Goal: Share content: Share content

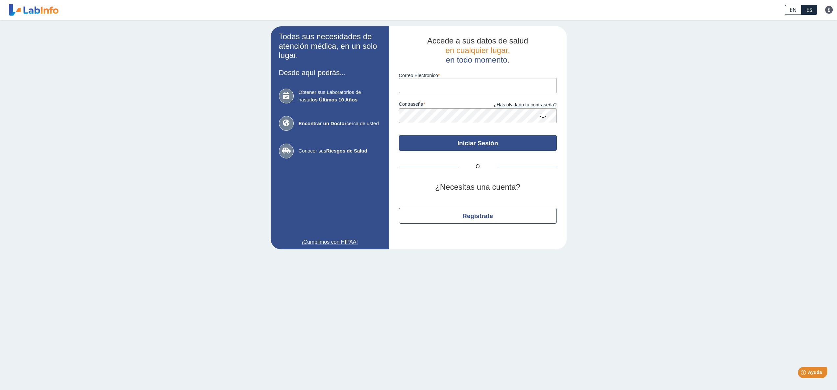
type input "[EMAIL_ADDRESS][DOMAIN_NAME]"
click at [494, 151] on button "Iniciar Sesión" at bounding box center [478, 143] width 158 height 16
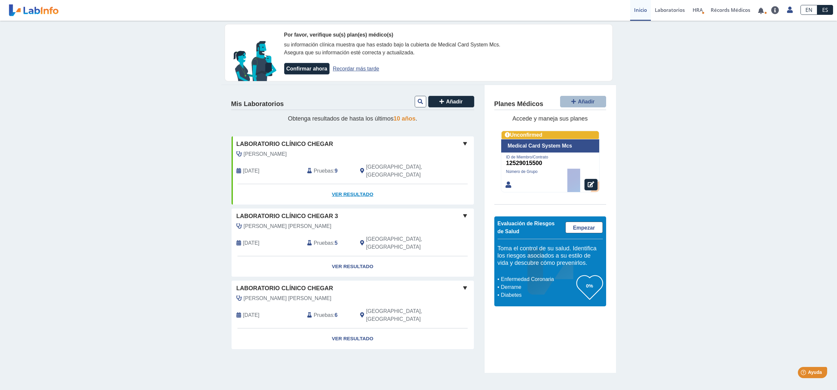
click at [353, 192] on link "Ver Resultado" at bounding box center [353, 194] width 243 height 21
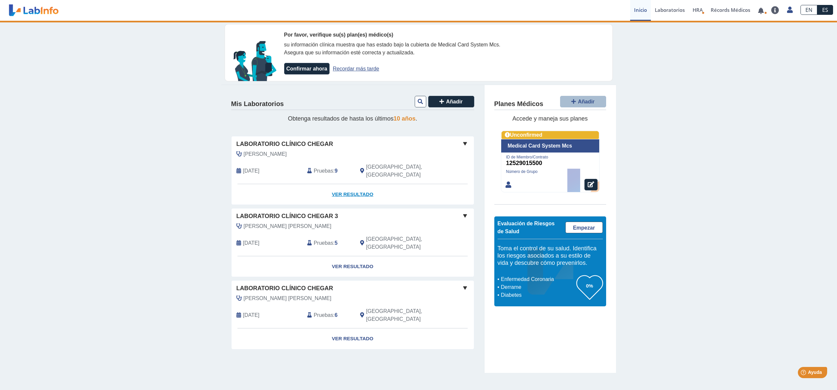
click at [351, 192] on link "Ver Resultado" at bounding box center [353, 194] width 243 height 21
click at [355, 190] on link "Ver Resultado" at bounding box center [353, 194] width 243 height 21
click at [352, 191] on link "Ver Resultado" at bounding box center [353, 194] width 243 height 21
click at [353, 71] on link "Recordar más tarde" at bounding box center [356, 69] width 46 height 6
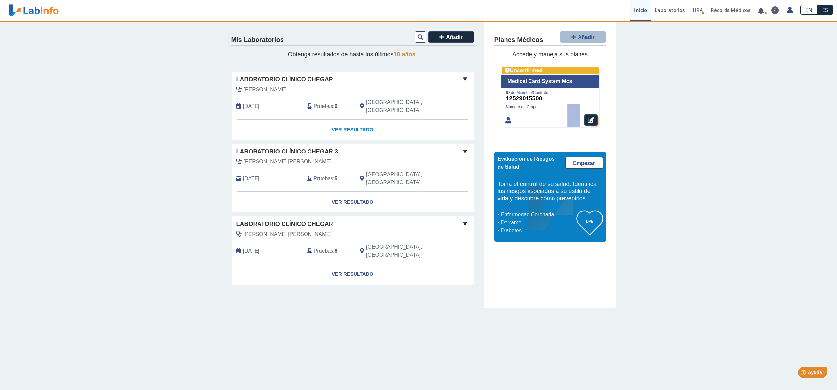
click at [348, 122] on link "Ver Resultado" at bounding box center [353, 129] width 243 height 21
click at [348, 126] on link "Ver Resultado" at bounding box center [353, 129] width 243 height 21
click at [359, 124] on link "Ver Resultado" at bounding box center [353, 129] width 243 height 21
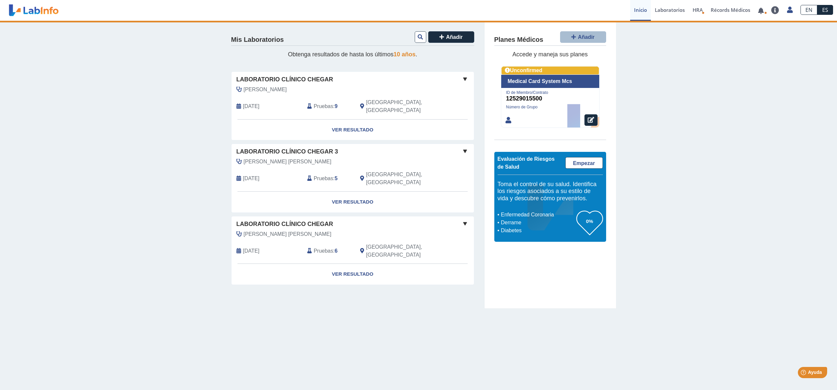
click at [252, 104] on span "[DATE]" at bounding box center [251, 106] width 16 height 8
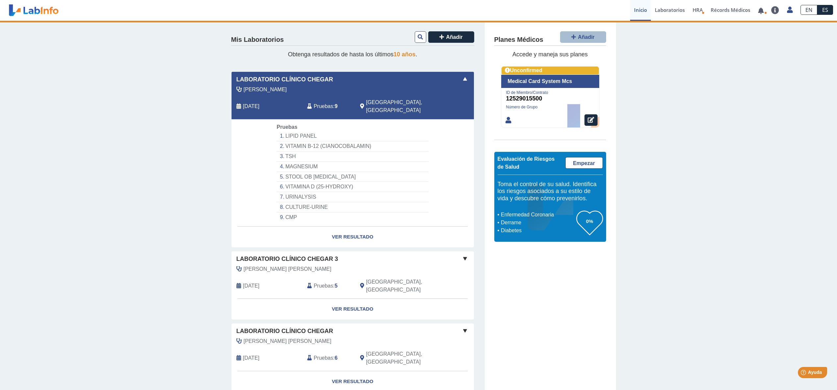
click at [315, 210] on li "CULTURE-URINE" at bounding box center [353, 207] width 152 height 10
click at [348, 244] on link "Ver Resultado" at bounding box center [353, 236] width 243 height 21
click at [350, 242] on link "Ver Resultado" at bounding box center [353, 236] width 243 height 21
click at [292, 221] on li "CMP" at bounding box center [353, 217] width 152 height 10
click at [372, 243] on link "Ver Resultado" at bounding box center [353, 236] width 243 height 21
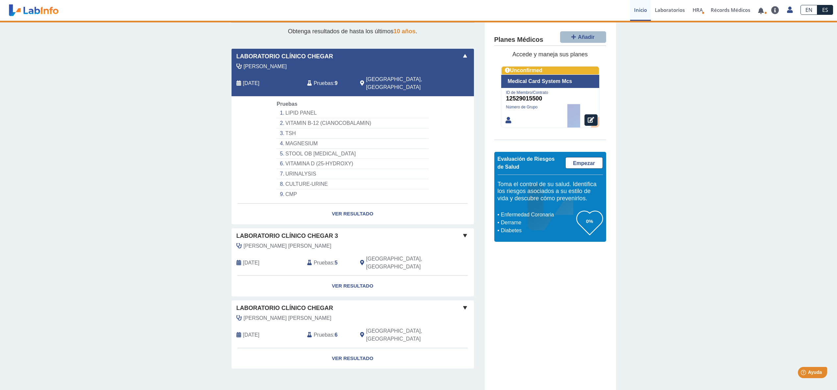
scroll to position [24, 0]
click at [354, 218] on link "Ver Resultado" at bounding box center [353, 213] width 243 height 21
click at [260, 81] on span "[DATE]" at bounding box center [251, 83] width 16 height 8
click at [300, 187] on li "CULTURE-URINE" at bounding box center [353, 183] width 152 height 10
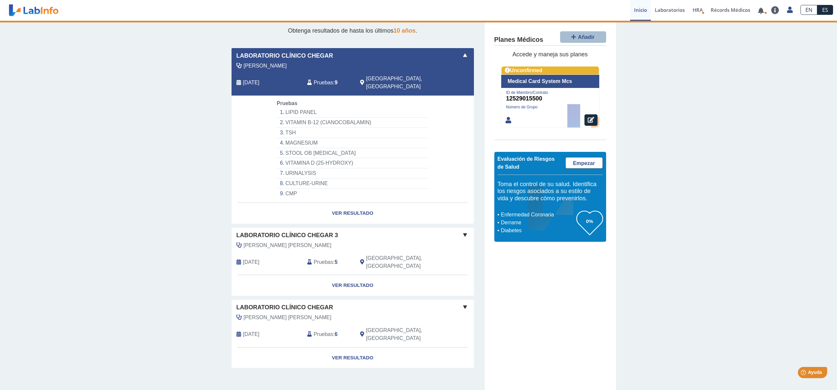
click at [300, 187] on li "CULTURE-URINE" at bounding box center [353, 183] width 152 height 10
click at [326, 79] on span "Pruebas" at bounding box center [323, 83] width 19 height 8
click at [350, 219] on link "Ver Resultado" at bounding box center [353, 213] width 243 height 21
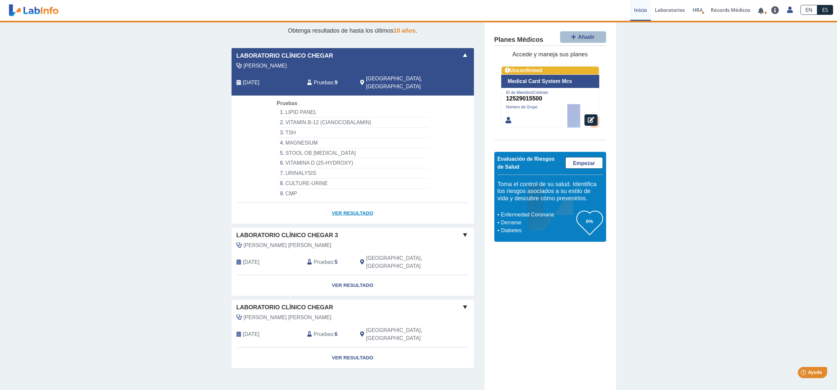
click at [350, 219] on link "Ver Resultado" at bounding box center [353, 213] width 243 height 21
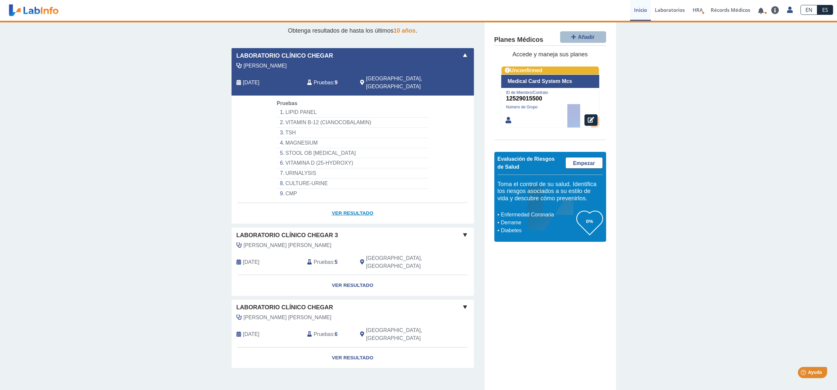
click at [350, 219] on link "Ver Resultado" at bounding box center [353, 213] width 243 height 21
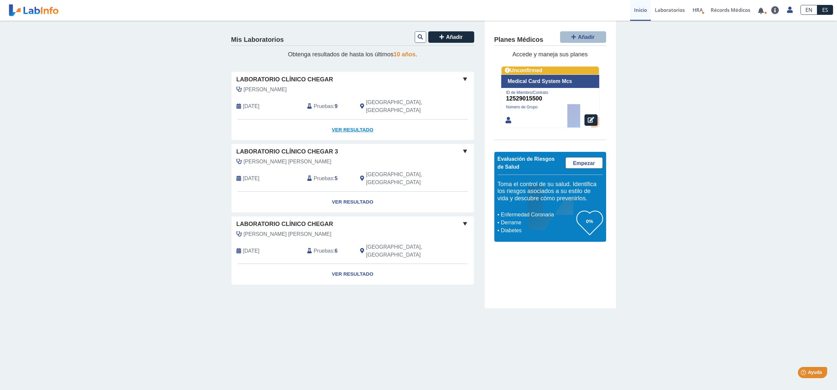
click at [357, 123] on link "Ver Resultado" at bounding box center [353, 129] width 243 height 21
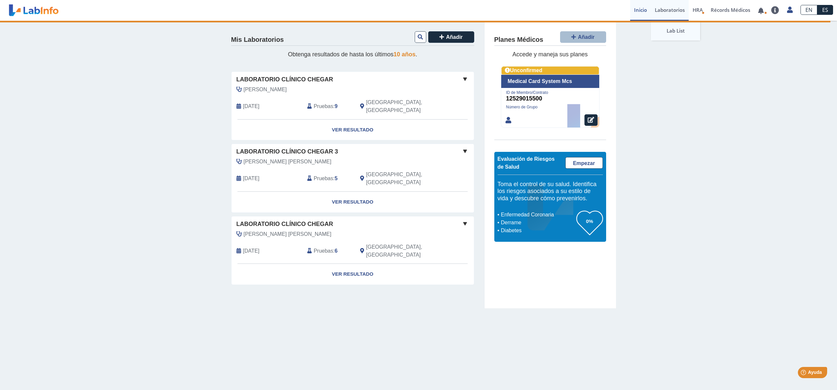
click at [656, 30] on link "Lab List" at bounding box center [675, 31] width 49 height 20
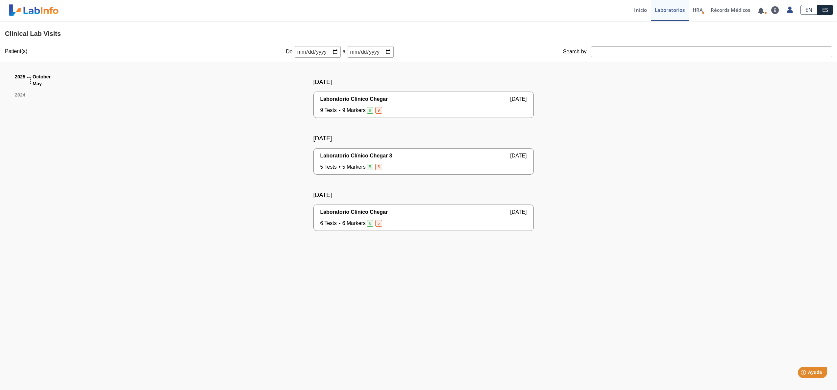
click at [388, 216] on span "Laboratorio Clínico Chegar" at bounding box center [355, 212] width 68 height 8
click at [466, 227] on div "6 Tests 6 Markers 6 6 Yo Yo" at bounding box center [424, 223] width 207 height 8
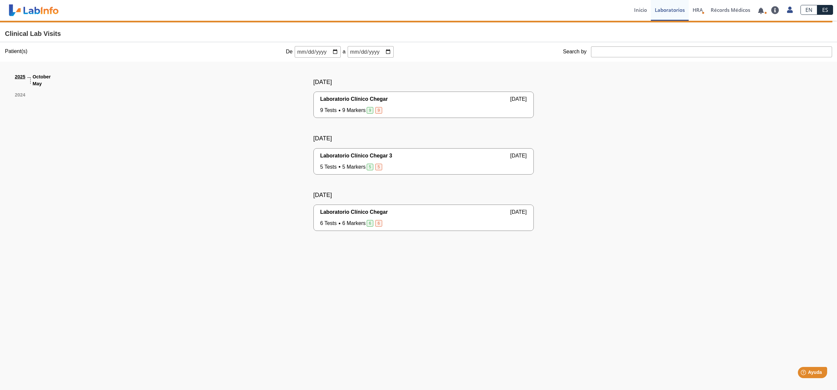
scroll to position [38, 0]
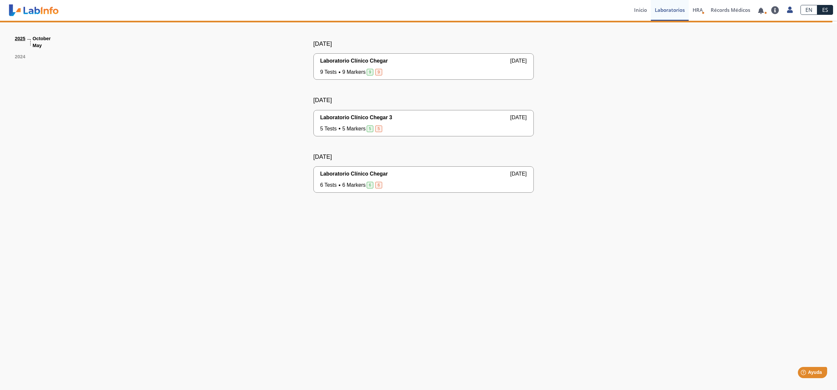
click at [327, 189] on span "6 Tests 6 Markers 6 6" at bounding box center [352, 185] width 63 height 8
click at [363, 189] on span "6 Tests 6 Markers 6 6" at bounding box center [352, 185] width 63 height 8
click at [498, 189] on div "6 Tests 6 Markers 6 6 Yo Yo" at bounding box center [424, 185] width 207 height 8
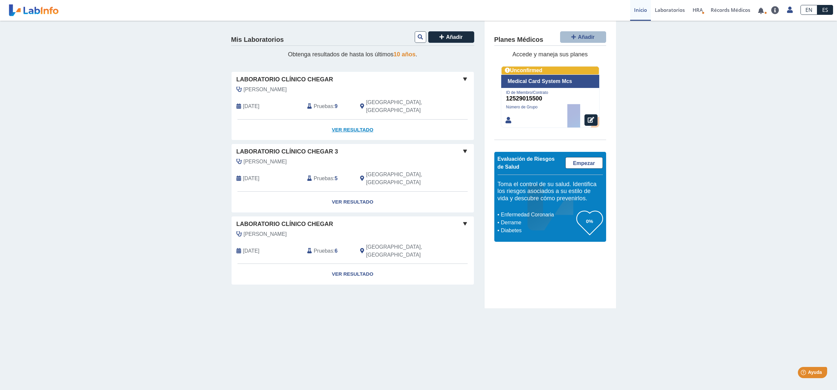
click at [349, 121] on link "Ver Resultado" at bounding box center [353, 129] width 243 height 21
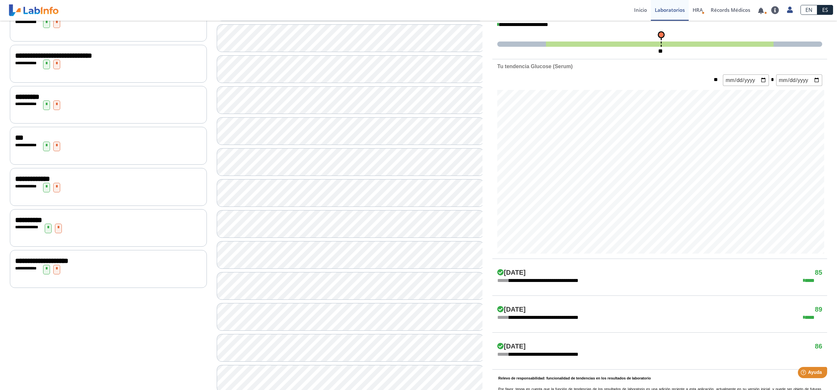
scroll to position [164, 0]
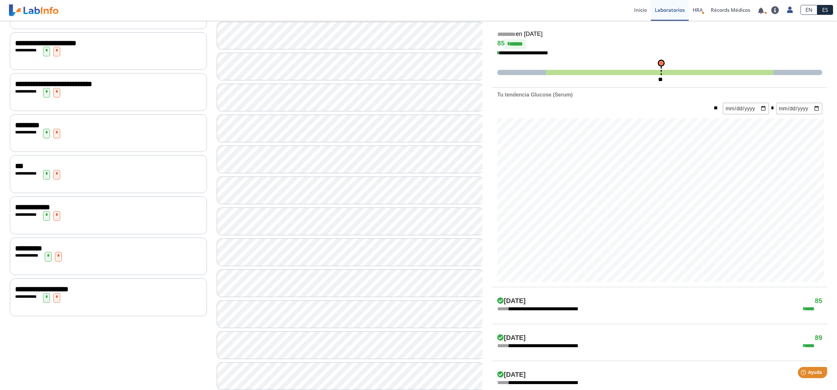
click at [38, 207] on span "**********" at bounding box center [32, 206] width 35 height 7
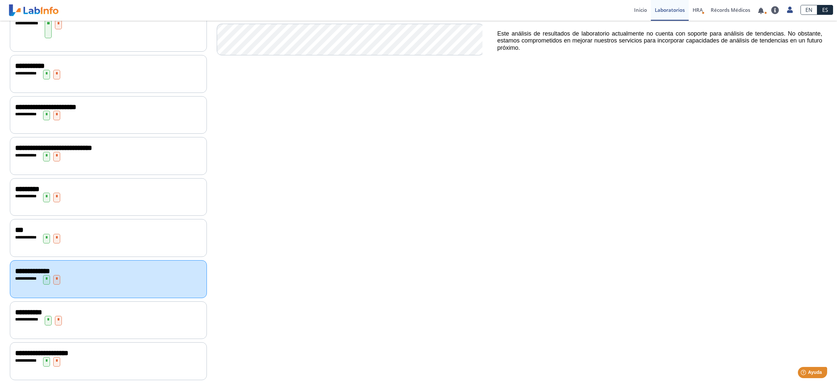
click at [104, 270] on div "**********" at bounding box center [108, 271] width 187 height 8
click at [31, 271] on span "**********" at bounding box center [32, 270] width 35 height 7
click at [19, 106] on span "**********" at bounding box center [45, 106] width 61 height 7
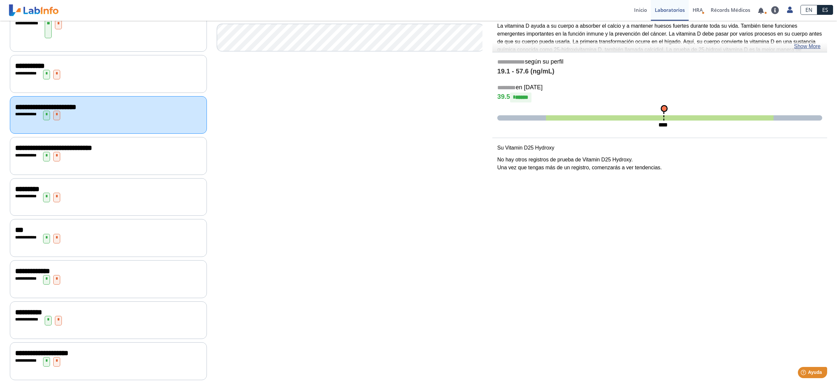
click at [22, 146] on span "**********" at bounding box center [53, 147] width 77 height 7
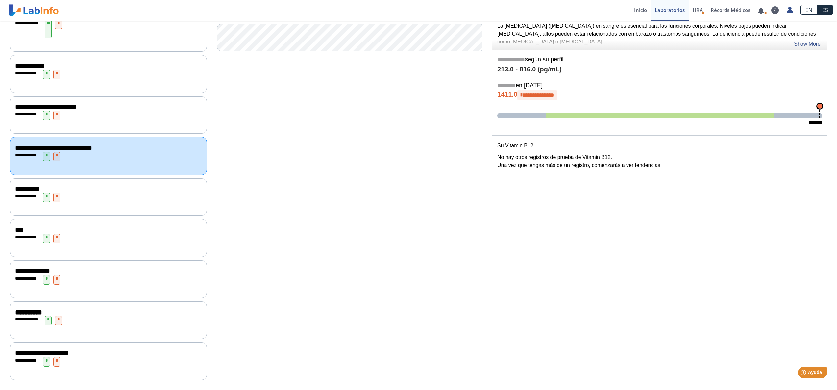
click at [27, 187] on span "*********" at bounding box center [27, 188] width 24 height 7
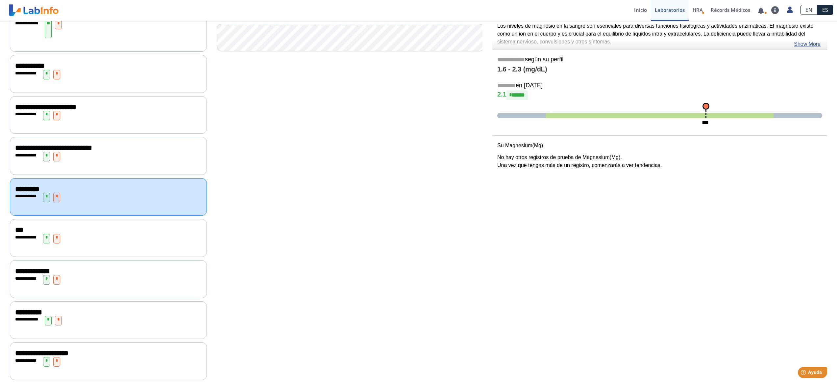
click at [15, 228] on span "***" at bounding box center [19, 229] width 8 height 7
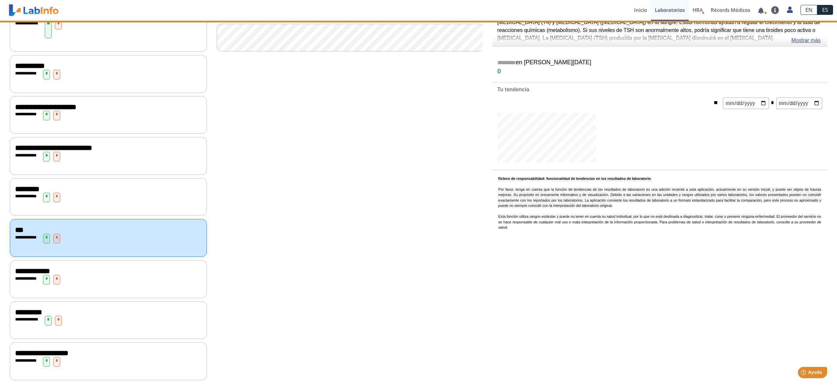
scroll to position [164, 0]
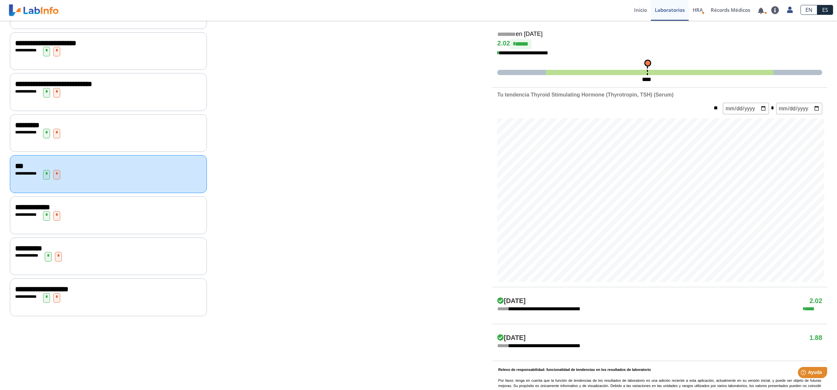
click at [33, 204] on span "**********" at bounding box center [32, 206] width 35 height 7
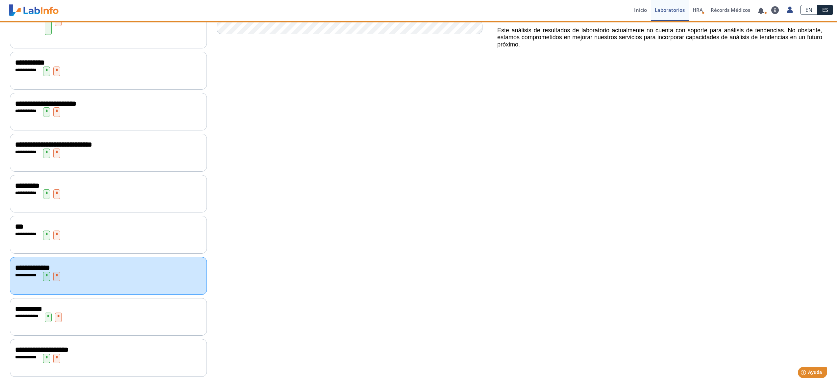
scroll to position [100, 0]
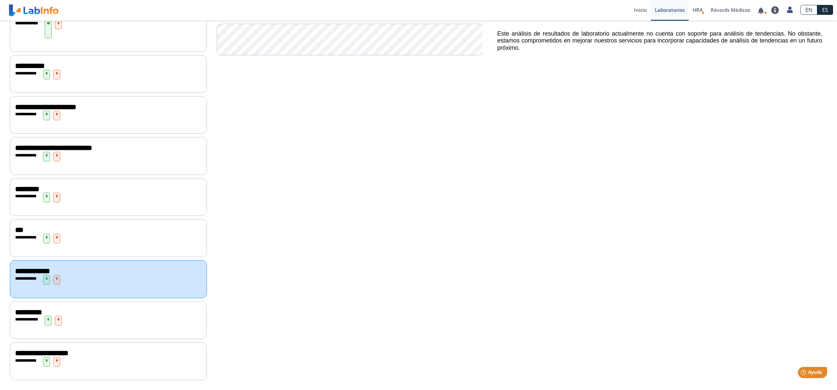
click at [50, 279] on span "*" at bounding box center [46, 280] width 7 height 10
click at [60, 278] on span "*" at bounding box center [56, 280] width 7 height 10
click at [26, 310] on span "**********" at bounding box center [28, 311] width 27 height 7
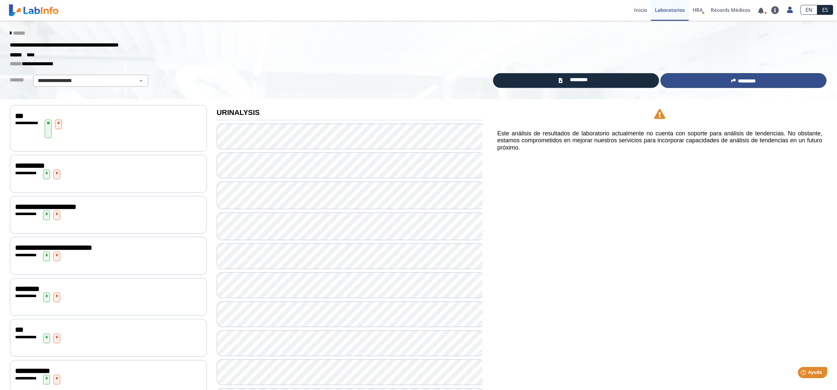
click at [756, 80] on span "*********" at bounding box center [747, 80] width 18 height 5
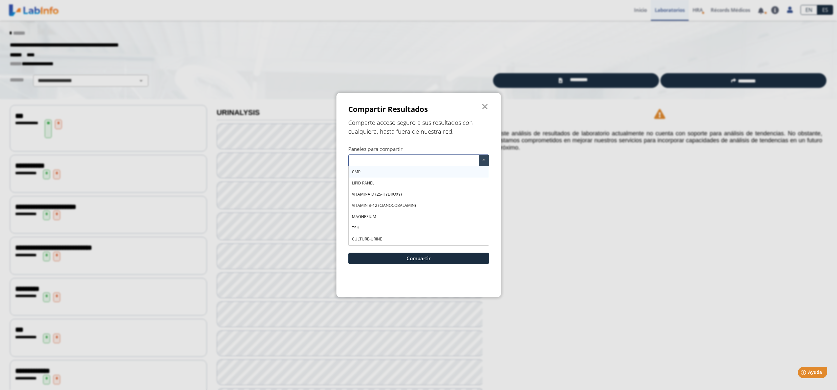
click at [486, 158] on span at bounding box center [484, 160] width 10 height 11
click at [364, 214] on span "CULTURE-URINE" at bounding box center [367, 217] width 30 height 6
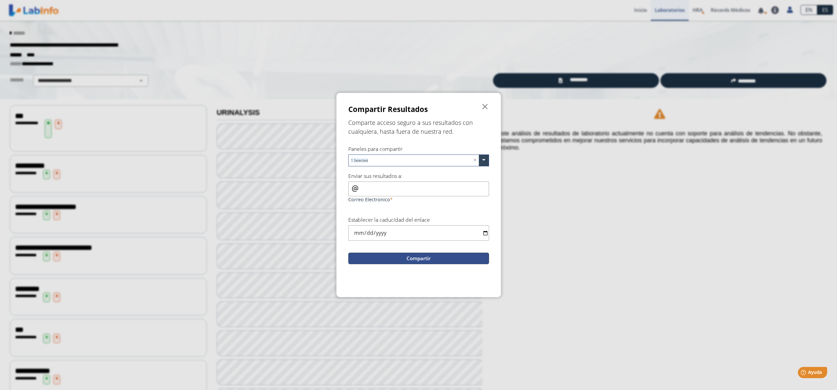
click at [390, 262] on button "Compartir" at bounding box center [418, 258] width 141 height 12
click at [365, 190] on input "Correo Electronico" at bounding box center [418, 188] width 141 height 15
type input "dragonzalezvives@gmail.com"
click at [354, 238] on input "date" at bounding box center [418, 232] width 141 height 15
type input "2026-12-31"
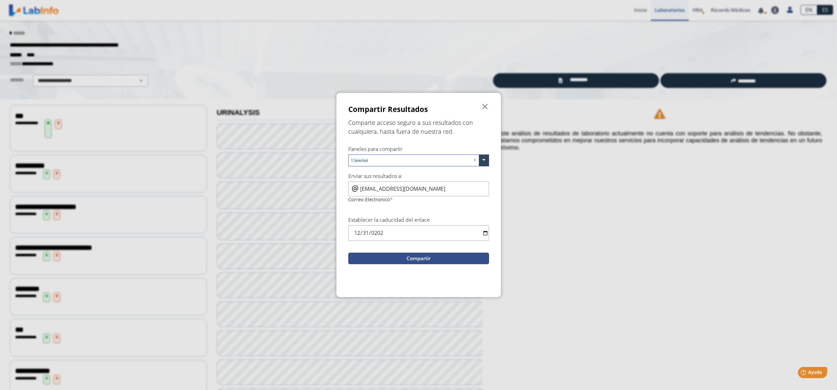
click at [408, 262] on button "Compartir" at bounding box center [418, 258] width 141 height 12
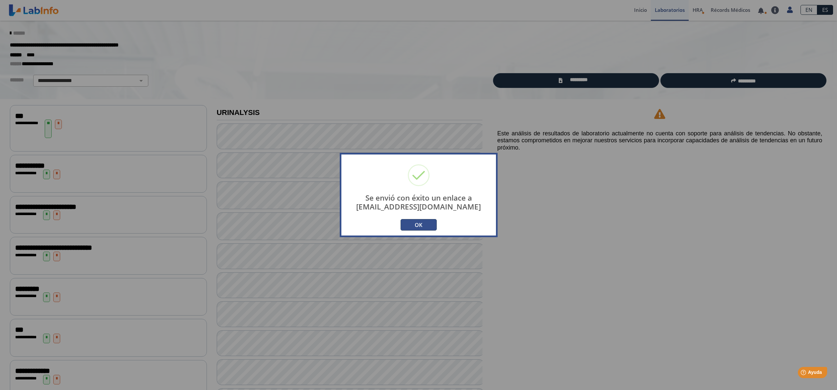
click at [614, 300] on div "Se envió con éxito un enlace a dragonzalezvives@gmail.com × OK No Cancelar" at bounding box center [418, 195] width 837 height 390
